Goal: Task Accomplishment & Management: Manage account settings

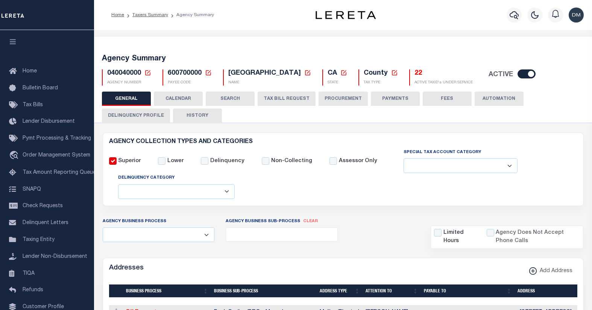
select select
click at [147, 72] on icon at bounding box center [147, 73] width 7 height 7
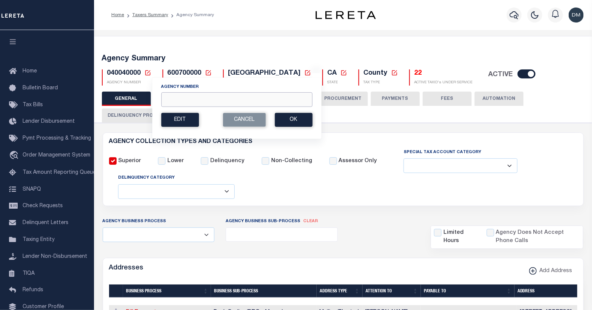
click at [175, 97] on input "Agency Number" at bounding box center [236, 99] width 151 height 15
type input "050161001"
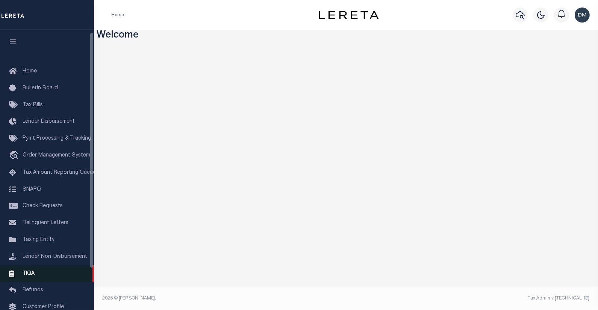
scroll to position [51, 0]
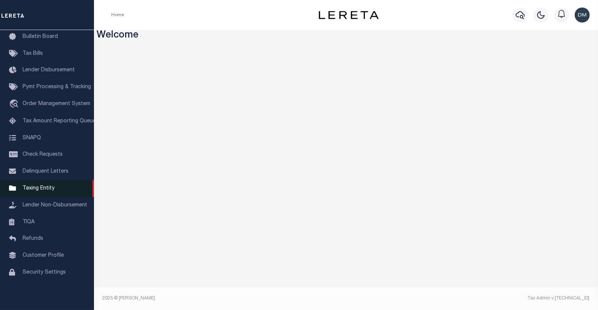
click at [42, 190] on span "Taxing Entity" at bounding box center [39, 188] width 32 height 5
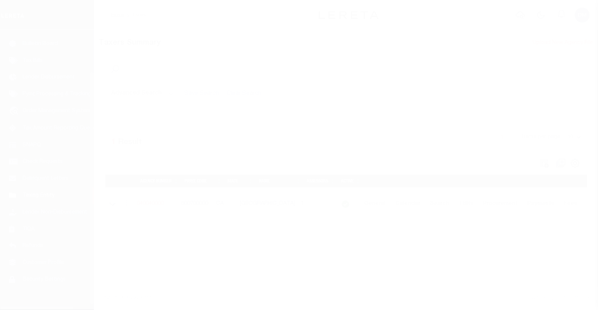
scroll to position [51, 0]
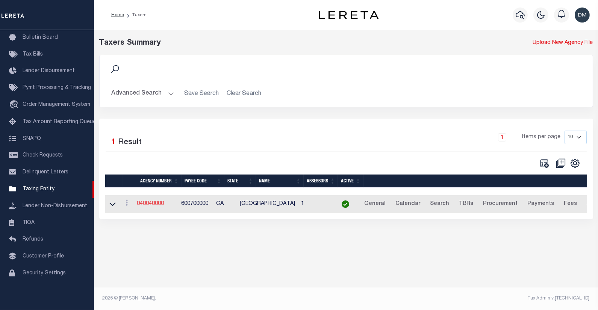
click at [156, 205] on link "040040000" at bounding box center [150, 203] width 27 height 5
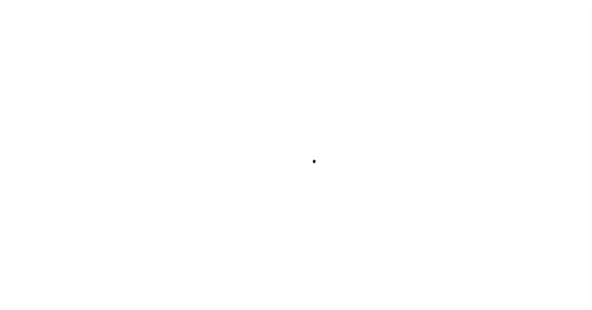
select select
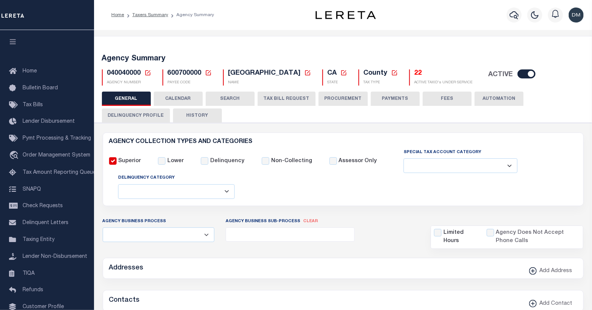
checkbox input "false"
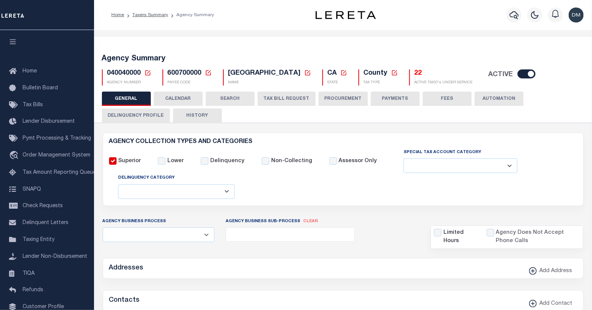
type input "600700000"
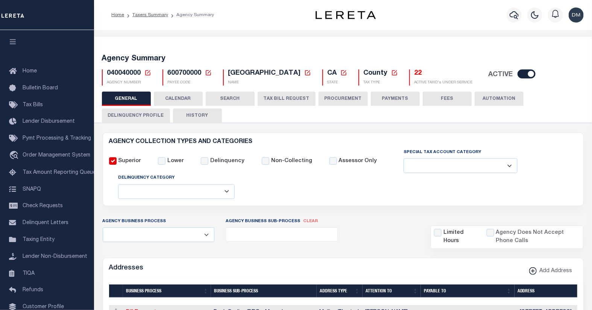
click at [145, 72] on icon at bounding box center [147, 72] width 5 height 5
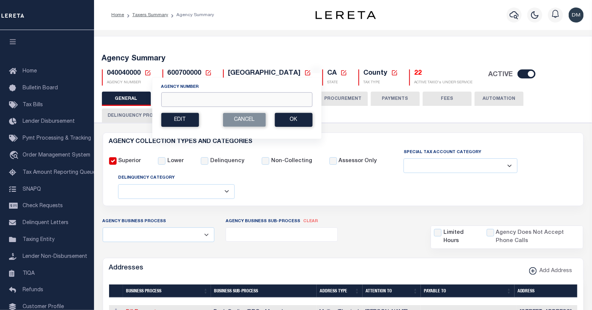
click at [197, 97] on input "Agency Number" at bounding box center [236, 99] width 151 height 15
type input "050161001"
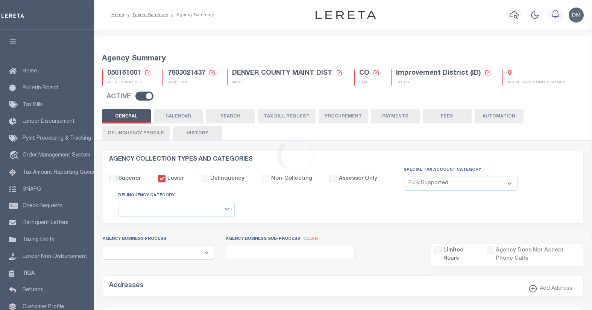
select select "1"
select select
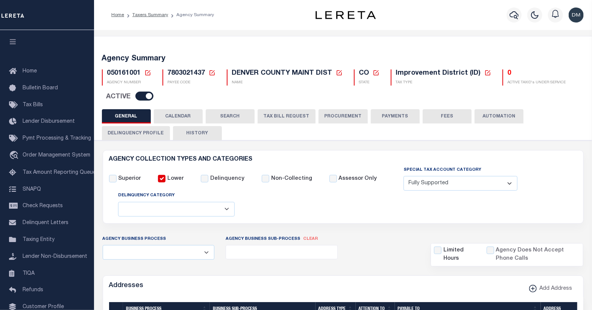
click at [147, 129] on button "Delinquency Profile" at bounding box center [136, 133] width 68 height 14
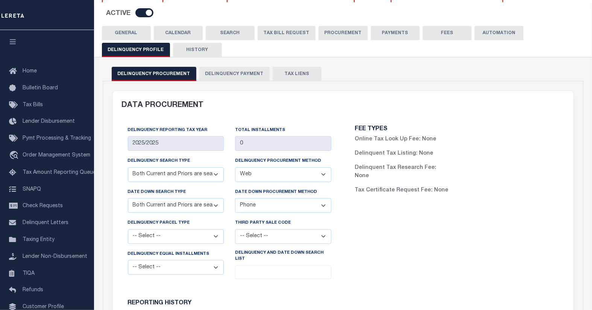
scroll to position [167, 0]
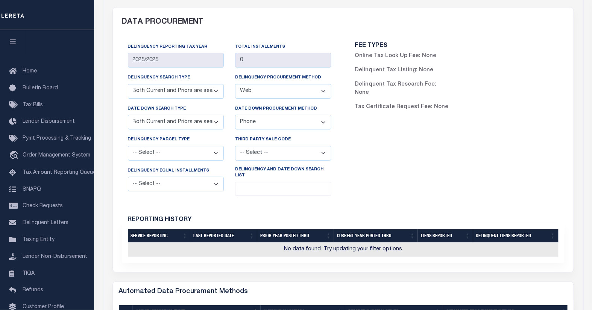
click at [215, 91] on select "-- Select -- Full delq file contains the Current and Prior years Selective file…" at bounding box center [176, 91] width 96 height 15
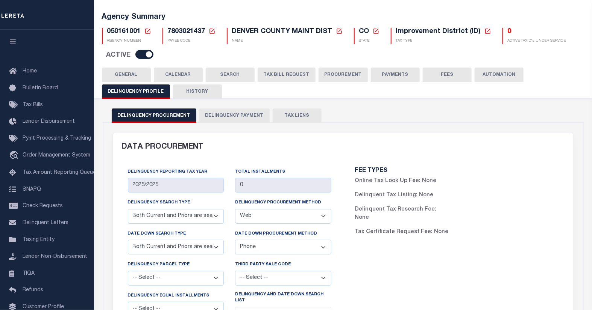
scroll to position [125, 0]
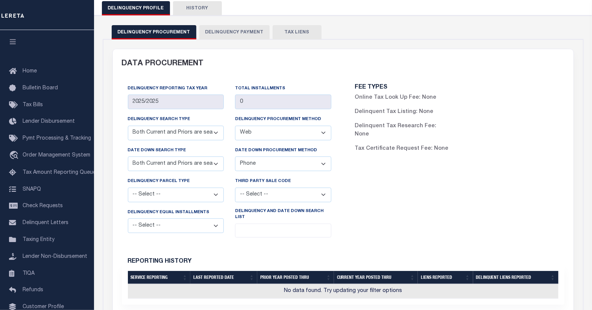
click at [214, 132] on select "-- Select -- Full delq file contains the Current and Prior years Selective file…" at bounding box center [176, 133] width 96 height 15
click at [119, 140] on div "Delinquency Reporting Tax Year 2025/2025 Total Installments 0 Delinquency Searc…" at bounding box center [229, 164] width 227 height 171
click at [215, 197] on select "-- Select -- Separate Tax ID number County Parcel ID" at bounding box center [176, 195] width 96 height 15
click at [255, 250] on div "Reporting History" at bounding box center [343, 257] width 442 height 15
click at [215, 227] on select "-- Select -- Yes No" at bounding box center [176, 226] width 96 height 15
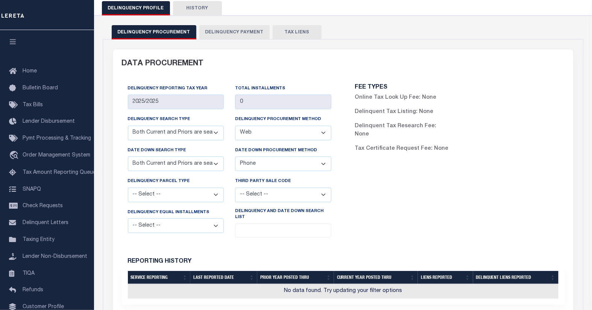
click at [254, 250] on div "Reporting History" at bounding box center [343, 257] width 442 height 15
click at [324, 132] on select "-- Select -- Automated Listing created by Agency Email FAX Mail Phone Screen Sc…" at bounding box center [283, 133] width 96 height 15
click at [406, 193] on div "FEE TYPES Online Tax Look Up Fee: None Delinquent Tax Listing: None Delinquent …" at bounding box center [456, 164] width 227 height 171
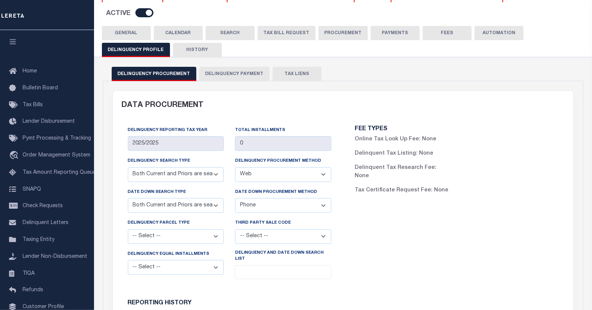
scroll to position [0, 0]
